Goal: Navigation & Orientation: Go to known website

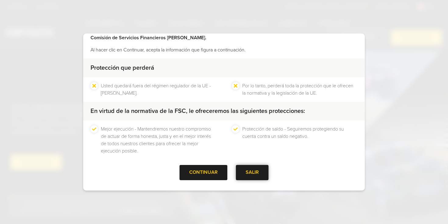
click at [252, 171] on div "SALIR" at bounding box center [252, 172] width 33 height 15
click at [204, 173] on div at bounding box center [204, 173] width 0 height 0
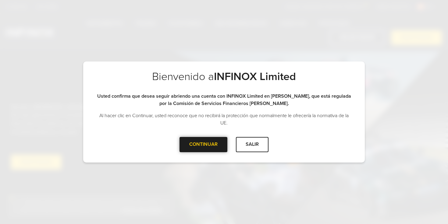
click at [201, 147] on div "CONTINUAR" at bounding box center [204, 144] width 48 height 15
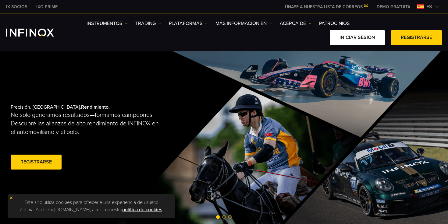
click at [352, 38] on link "Iniciar sesión" at bounding box center [357, 37] width 55 height 15
